Goal: Task Accomplishment & Management: Manage account settings

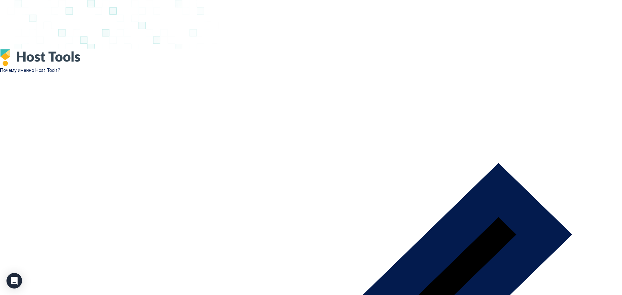
paste input "**********"
type input "**********"
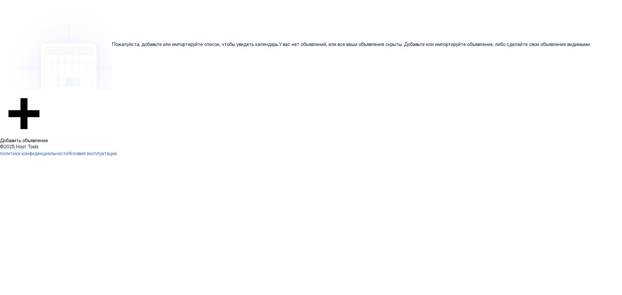
click at [64, 0] on img "Логотип Host Tools" at bounding box center [311, 0] width 622 height 0
click at [48, 143] on font "Добавить объявление" at bounding box center [24, 141] width 48 height 6
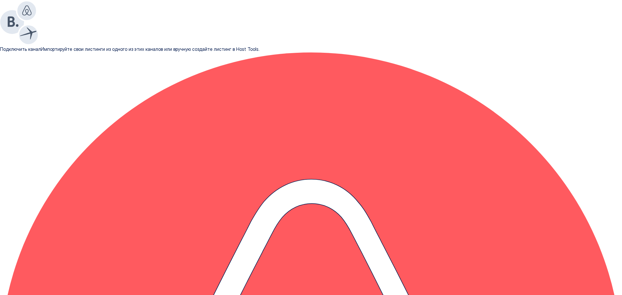
drag, startPoint x: 125, startPoint y: 65, endPoint x: 140, endPoint y: 63, distance: 15.6
click at [65, 0] on div at bounding box center [311, 0] width 622 height 0
click at [60, 0] on img "Логотип Host Tools" at bounding box center [311, 0] width 622 height 0
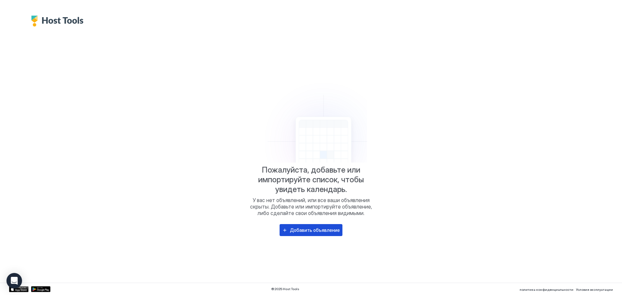
click at [303, 226] on button "Добавить объявление" at bounding box center [311, 230] width 63 height 12
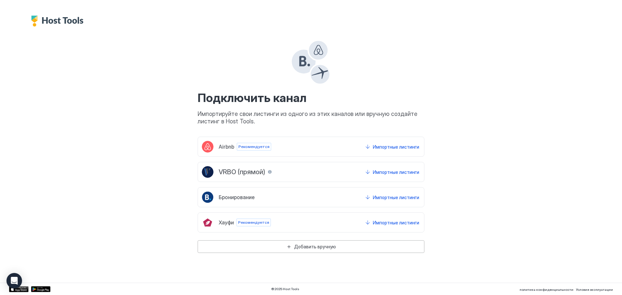
click at [296, 249] on font "Добавить вручную" at bounding box center [315, 247] width 42 height 6
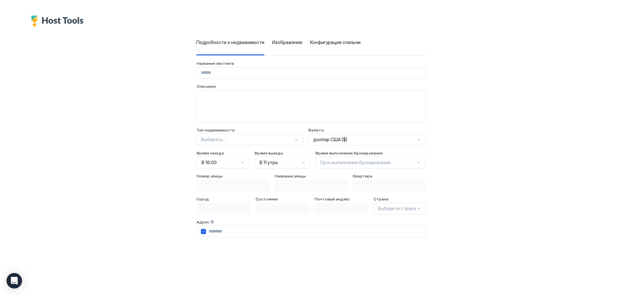
click at [272, 43] on font "Изображения" at bounding box center [287, 43] width 30 height 6
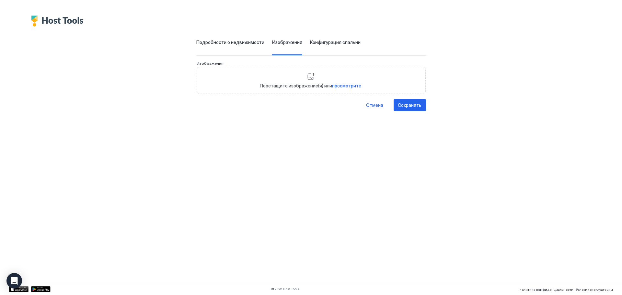
click at [310, 43] on font "Конфигурация спальни" at bounding box center [335, 43] width 51 height 6
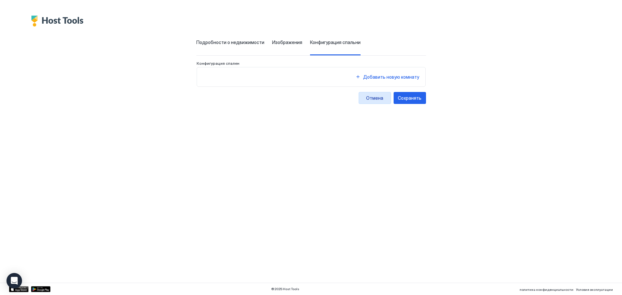
click at [383, 99] on font "Отмена" at bounding box center [374, 98] width 17 height 6
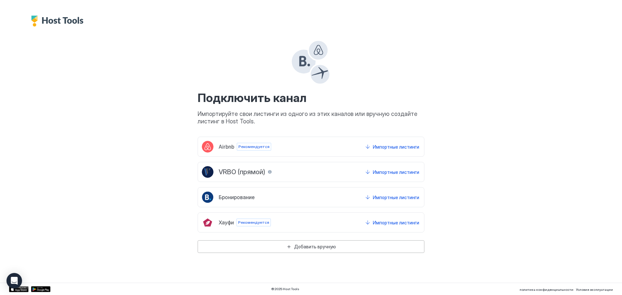
click at [316, 150] on div "Airbnb Рекомендуется Импортные листинги" at bounding box center [311, 147] width 227 height 20
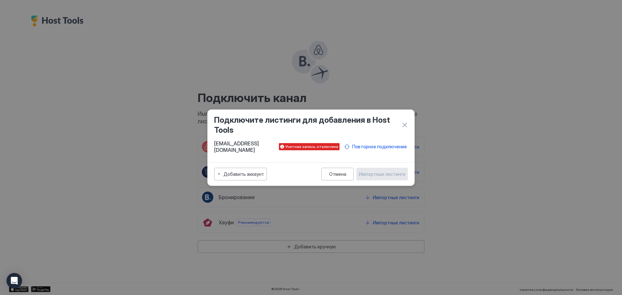
click at [369, 168] on div "Отмена Импортные листинги" at bounding box center [364, 174] width 87 height 13
click at [313, 146] on font "Учетная запись отключена" at bounding box center [311, 146] width 53 height 5
click at [344, 147] on button "Повторное подключение" at bounding box center [376, 146] width 64 height 9
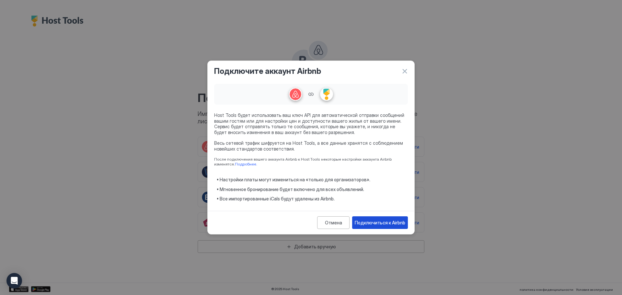
click at [376, 221] on font "Подключиться к Airbnb" at bounding box center [380, 223] width 51 height 6
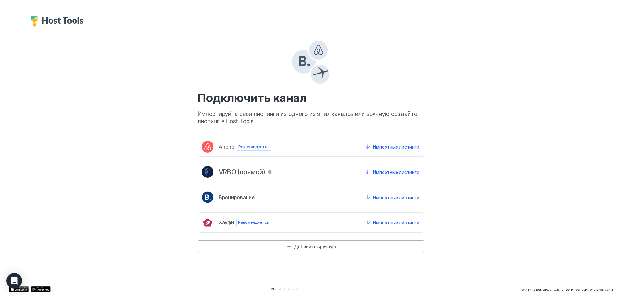
click at [77, 18] on img "Логотип Host Tools" at bounding box center [59, 21] width 56 height 11
click at [45, 18] on img "Логотип Host Tools" at bounding box center [59, 21] width 56 height 11
drag, startPoint x: 47, startPoint y: 0, endPoint x: 443, endPoint y: 76, distance: 402.5
click at [443, 76] on div "Подключить канал Импортируйте свои листинги из одного из этих каналов или вручн…" at bounding box center [311, 140] width 449 height 227
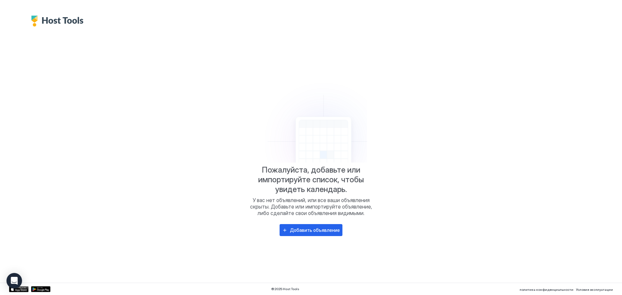
drag, startPoint x: 460, startPoint y: 113, endPoint x: 335, endPoint y: 74, distance: 131.6
click at [460, 113] on div "Пожалуйста, добавьте или импортируйте список, чтобы увидеть календарь. У вас не…" at bounding box center [311, 155] width 604 height 256
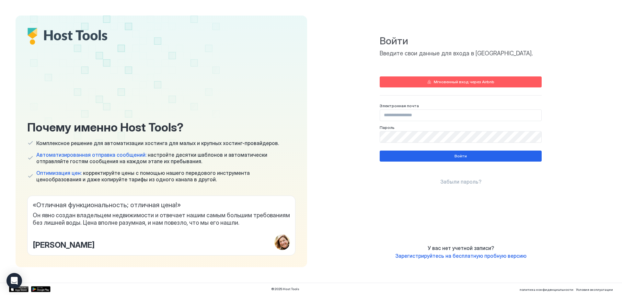
click at [395, 109] on div "Электронная почта" at bounding box center [461, 112] width 162 height 18
click at [396, 117] on input "Поле ввода" at bounding box center [460, 115] width 161 height 11
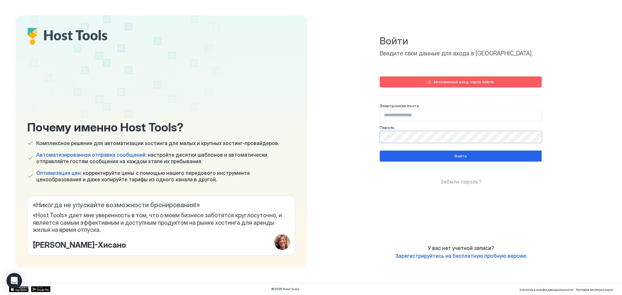
click at [402, 116] on input "Поле ввода" at bounding box center [460, 115] width 161 height 11
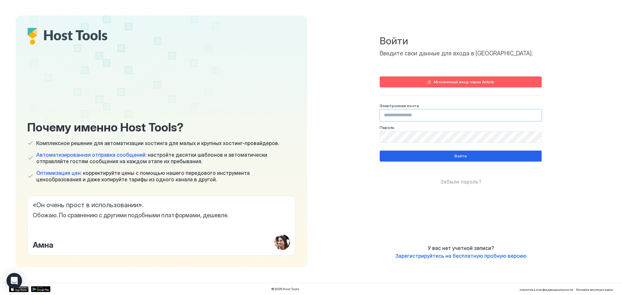
paste input "**********"
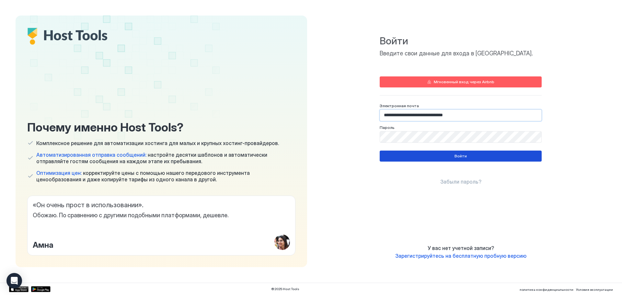
type input "**********"
click at [442, 157] on button "Войти" at bounding box center [461, 156] width 162 height 11
